Goal: Task Accomplishment & Management: Use online tool/utility

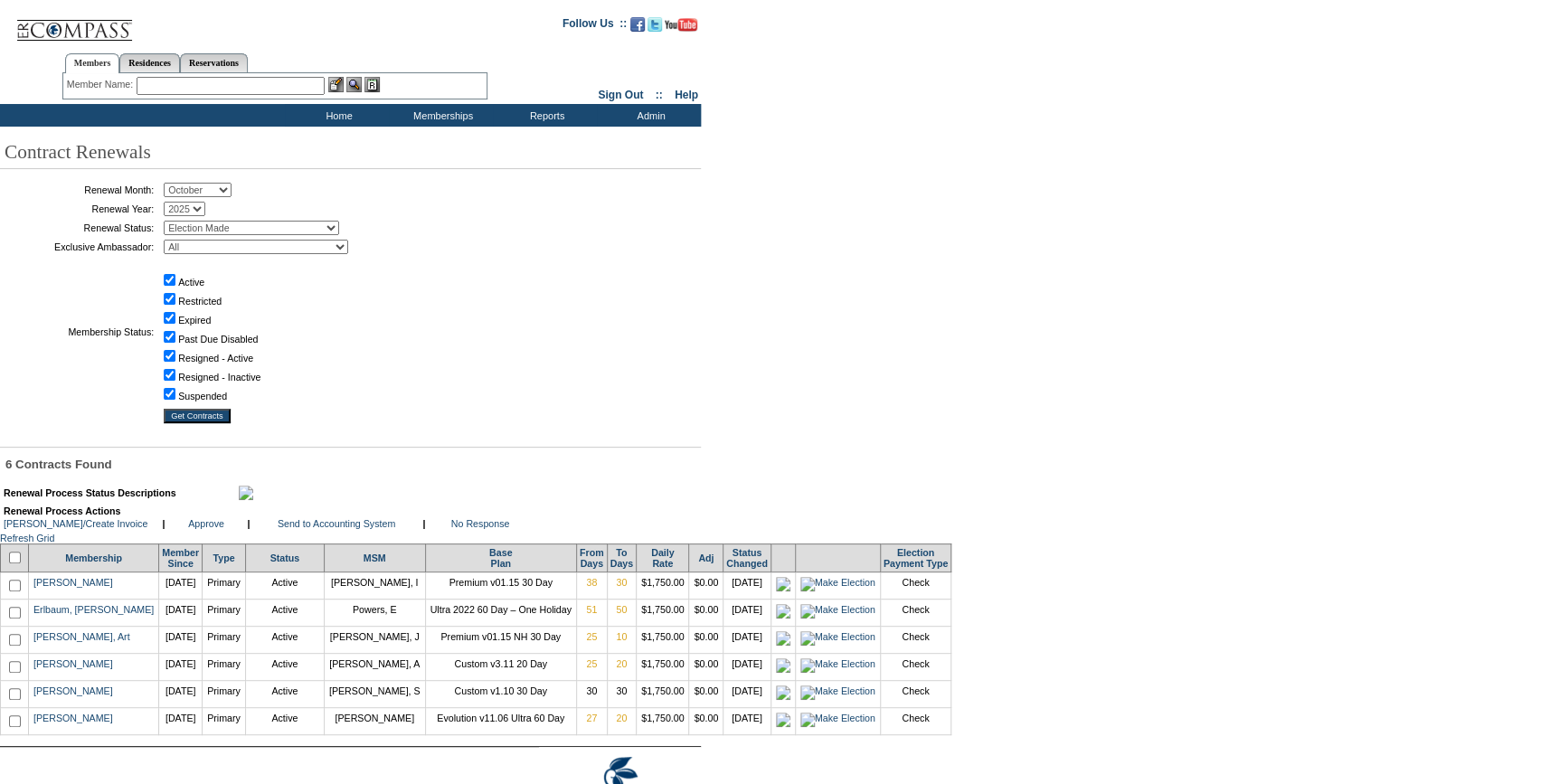
click at [20, 563] on input "checkbox" at bounding box center [15, 557] width 12 height 12
checkbox input "true"
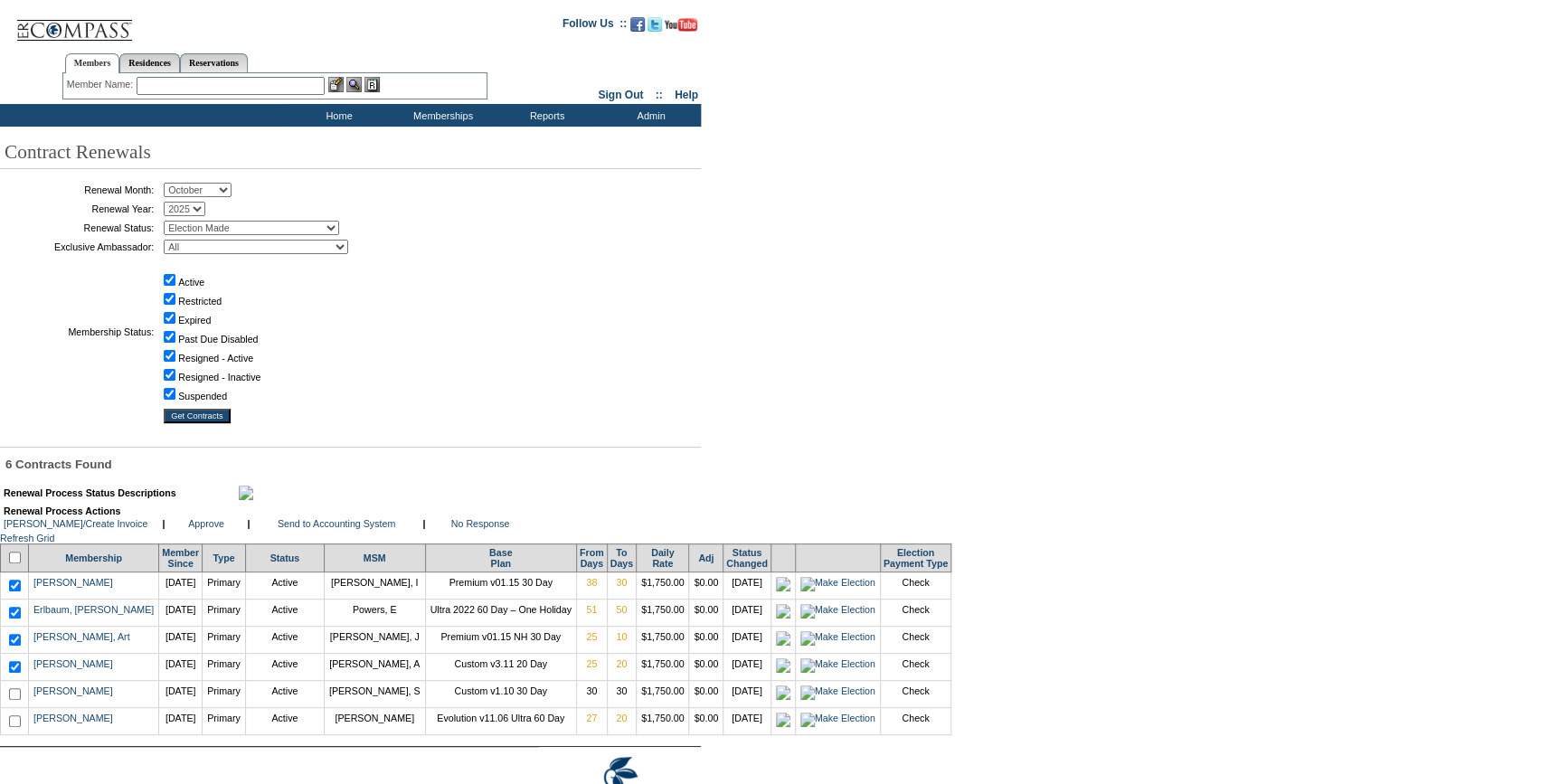
checkbox input "true"
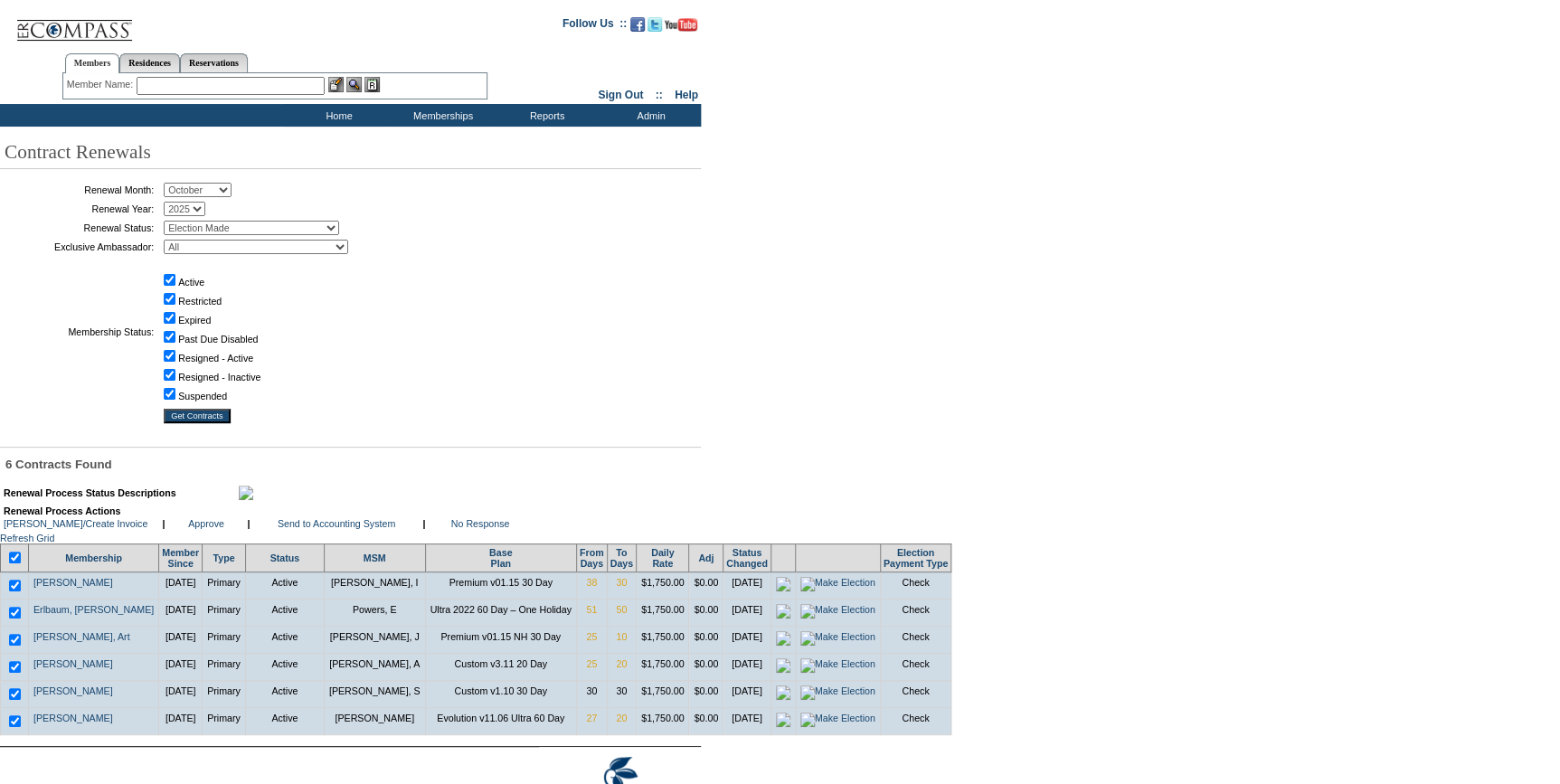
click at [325, 531] on table "Renewal Process Actions [PERSON_NAME]/Create Invoice | Approve | |" at bounding box center [267, 517] width 530 height 27
click at [325, 529] on link "Send to Accounting System" at bounding box center [336, 524] width 118 height 11
